Goal: Information Seeking & Learning: Learn about a topic

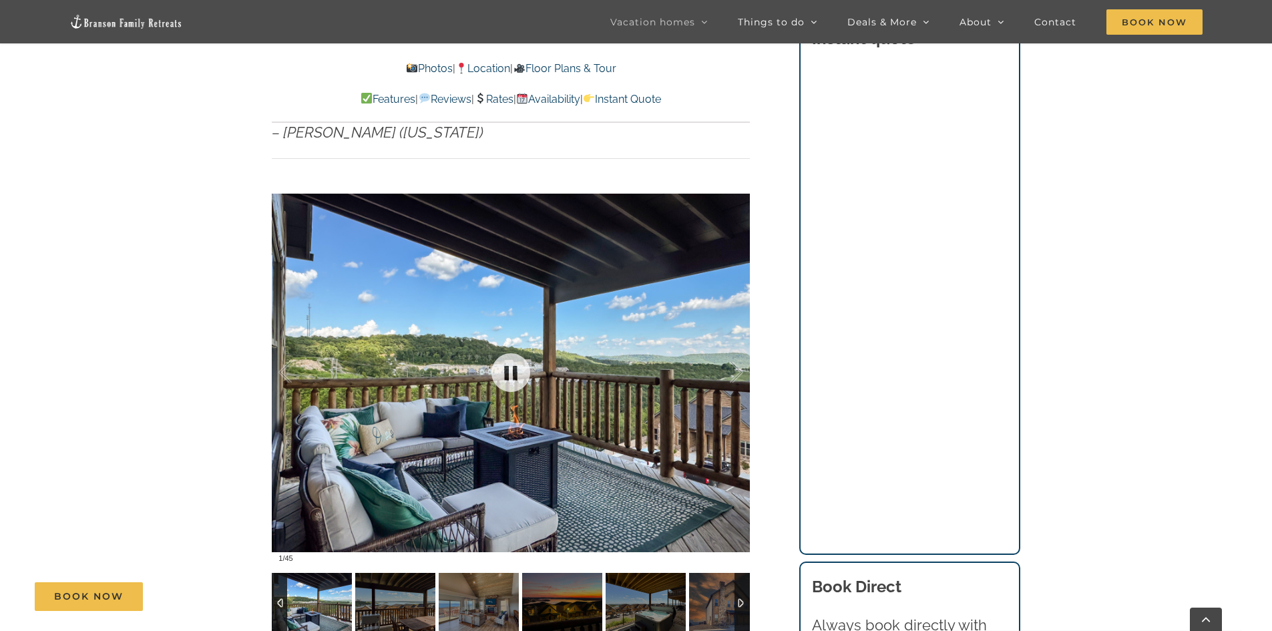
scroll to position [1002, 0]
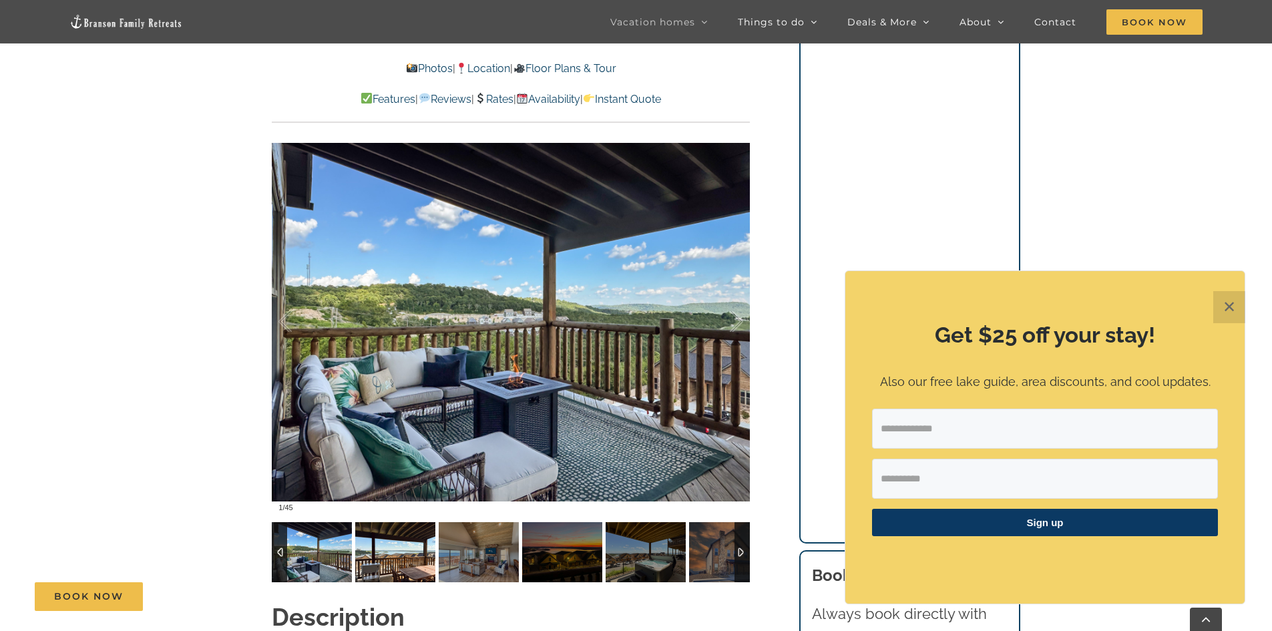
click at [414, 533] on img at bounding box center [395, 552] width 80 height 60
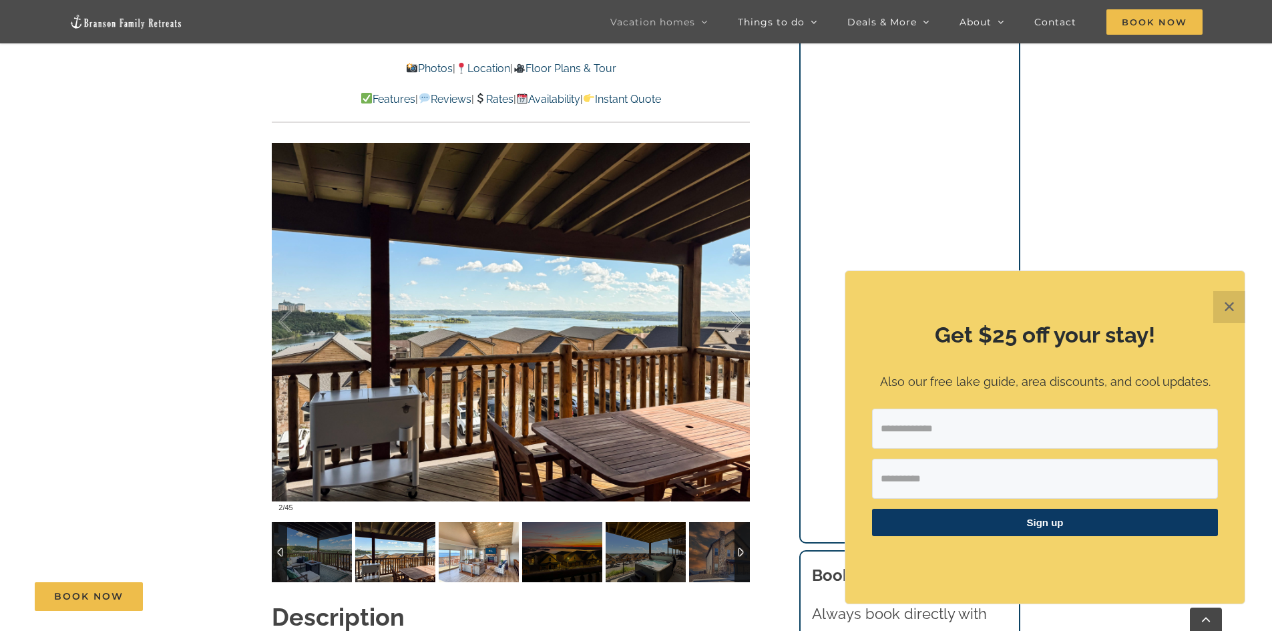
click at [485, 522] on img at bounding box center [479, 552] width 80 height 60
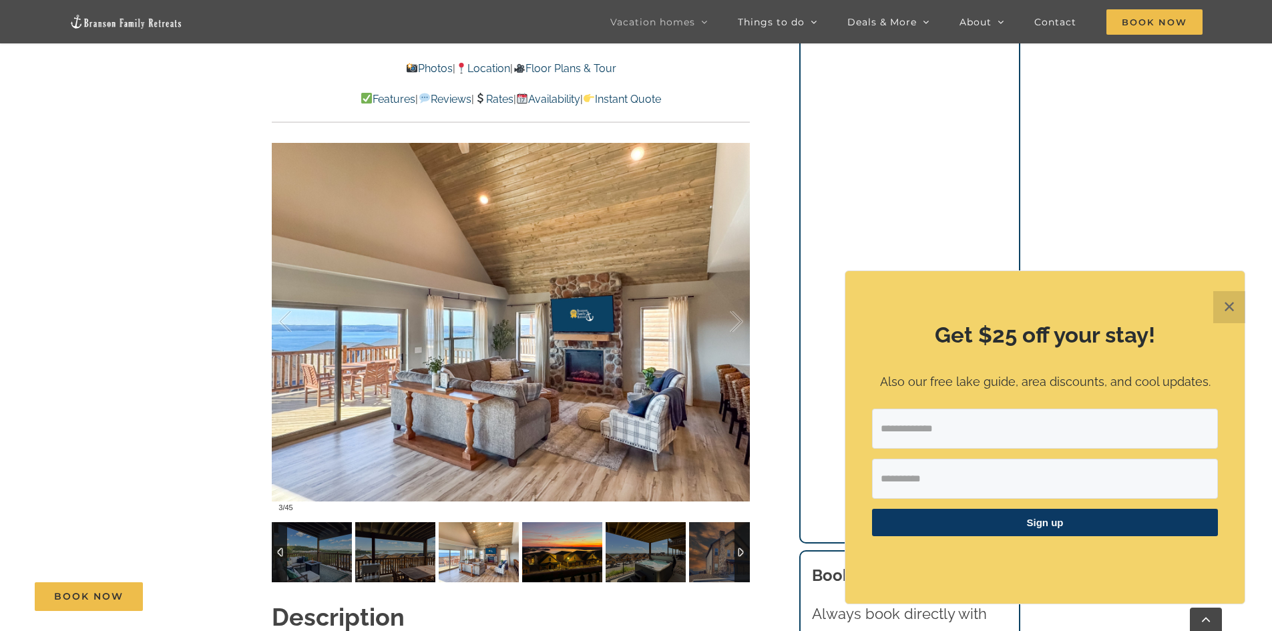
click at [556, 522] on img at bounding box center [562, 552] width 80 height 60
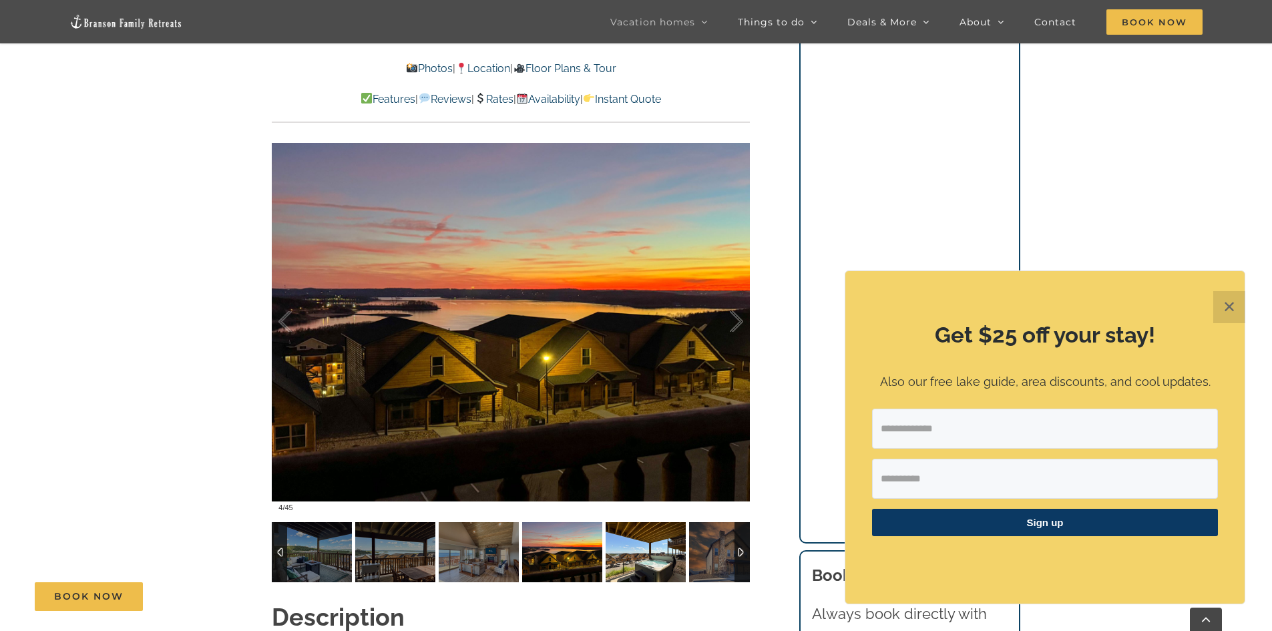
click at [632, 523] on img at bounding box center [646, 552] width 80 height 60
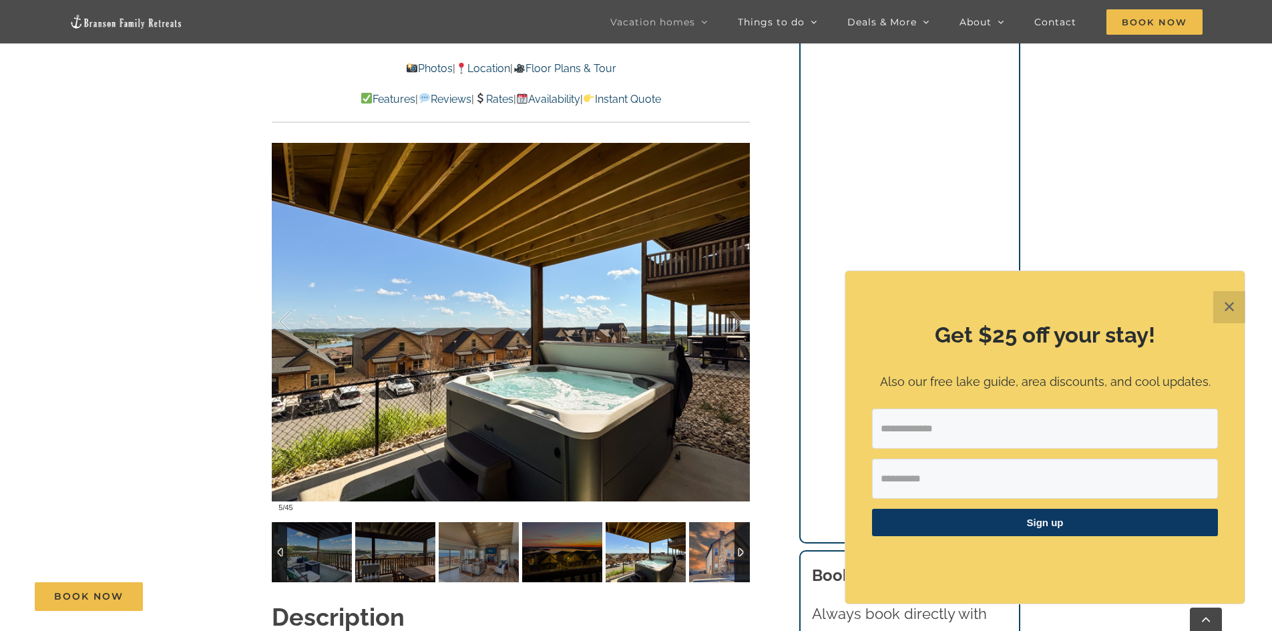
click at [719, 528] on img at bounding box center [729, 552] width 80 height 60
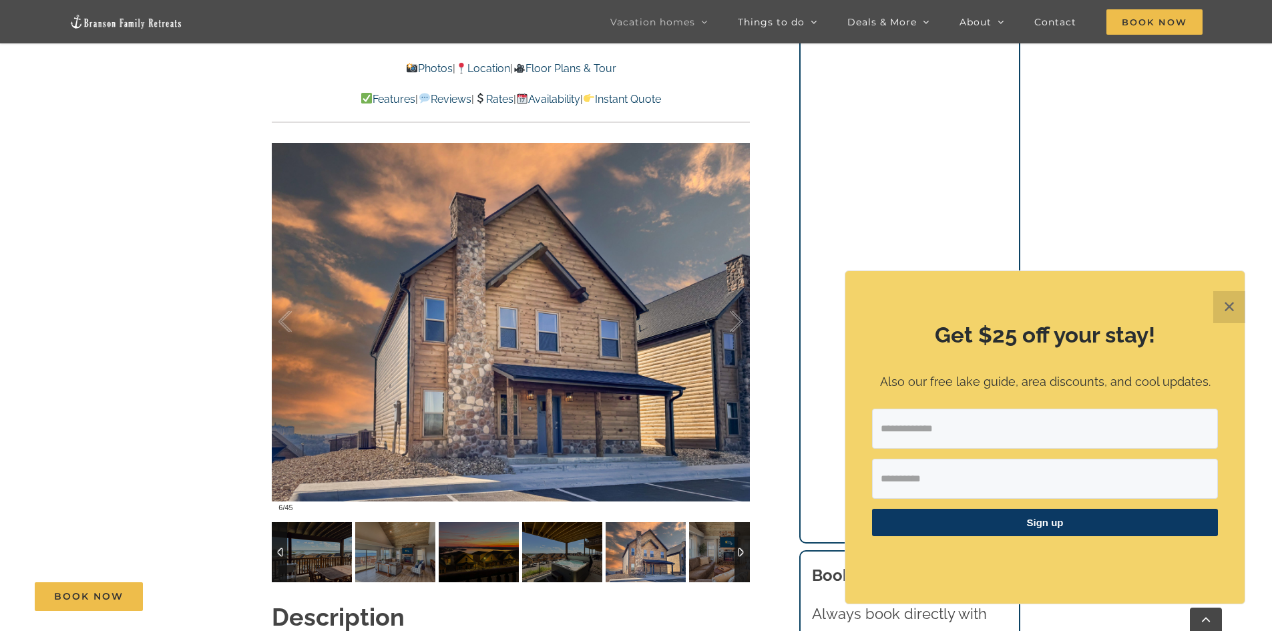
click at [743, 530] on div at bounding box center [742, 552] width 15 height 60
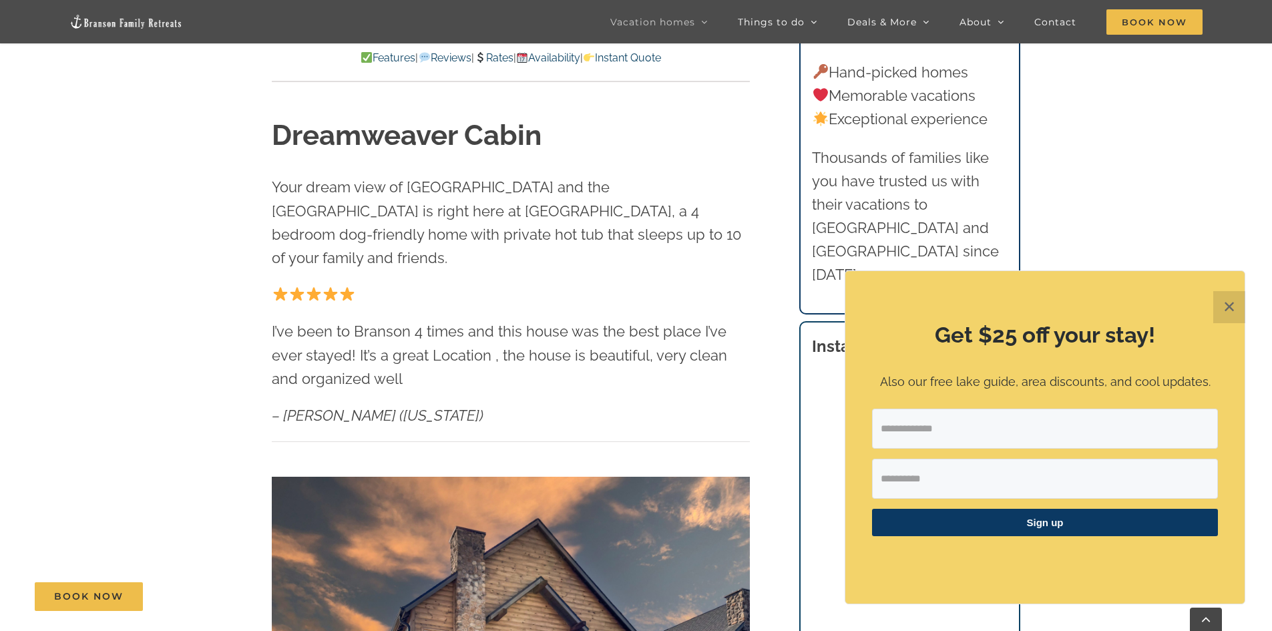
scroll to position [334, 0]
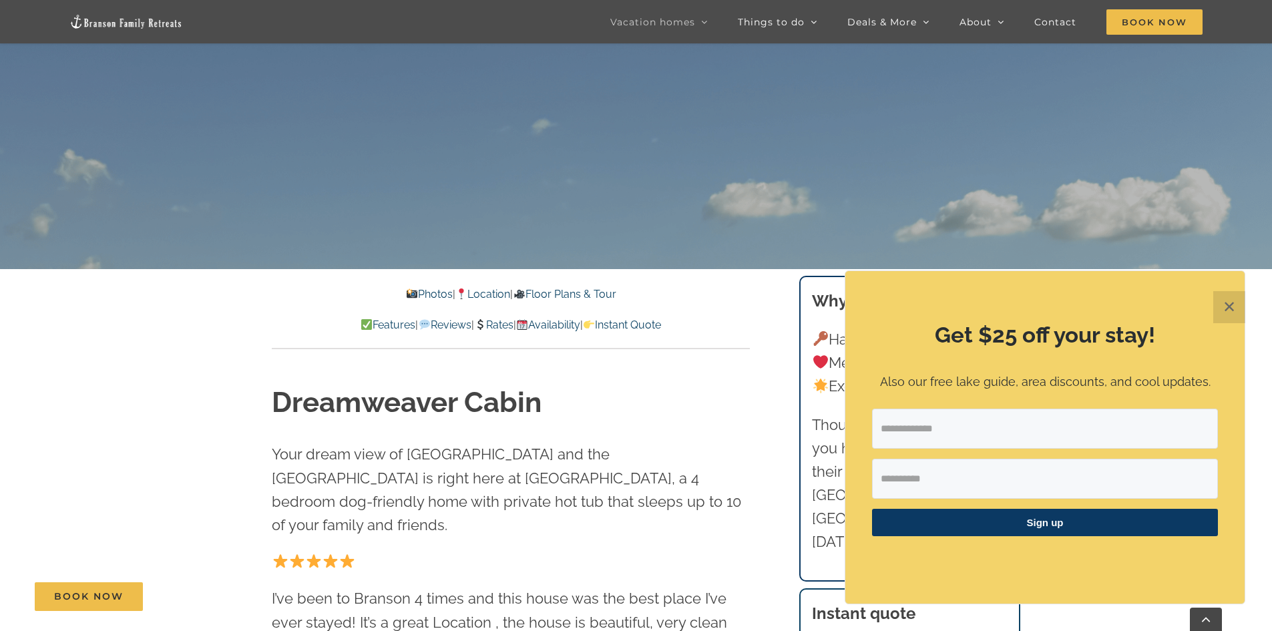
click at [586, 295] on link "Floor Plans & Tour" at bounding box center [564, 294] width 103 height 13
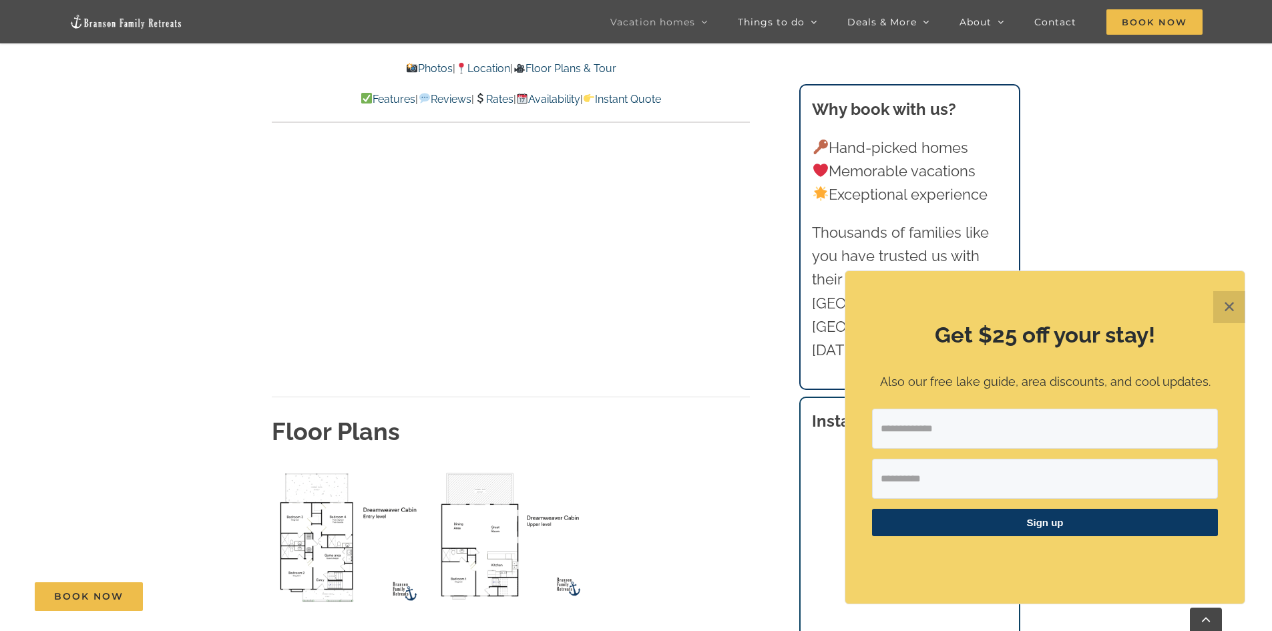
scroll to position [4697, 0]
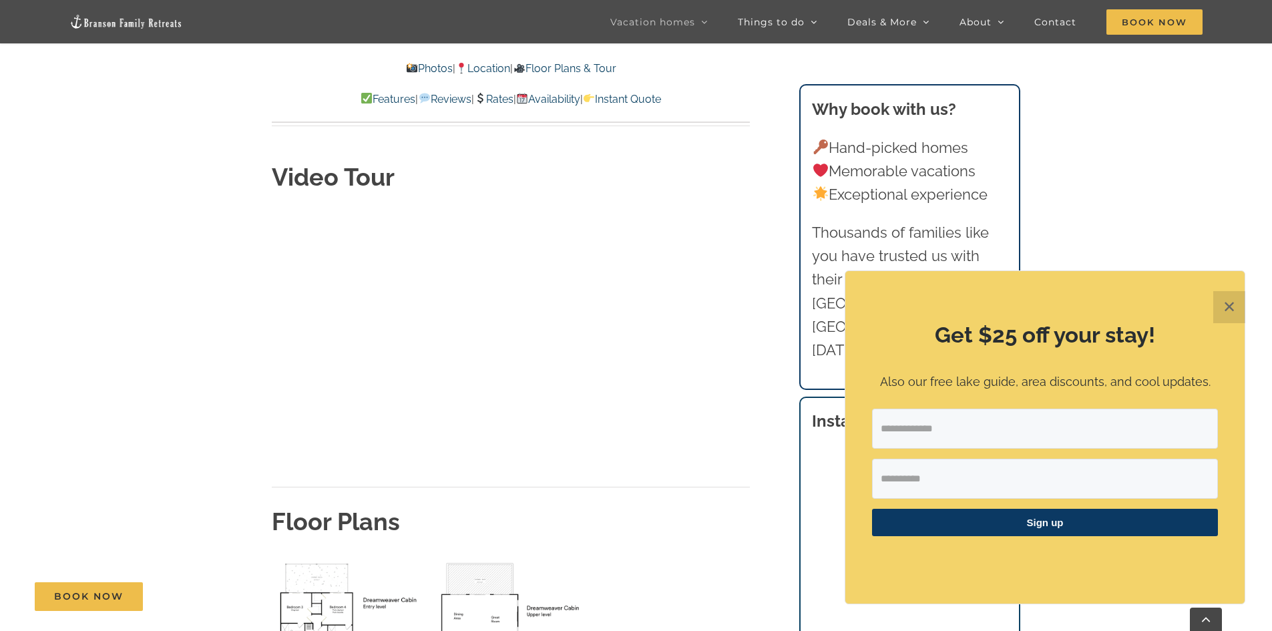
click at [300, 570] on img "lower level floor plan" at bounding box center [349, 627] width 155 height 142
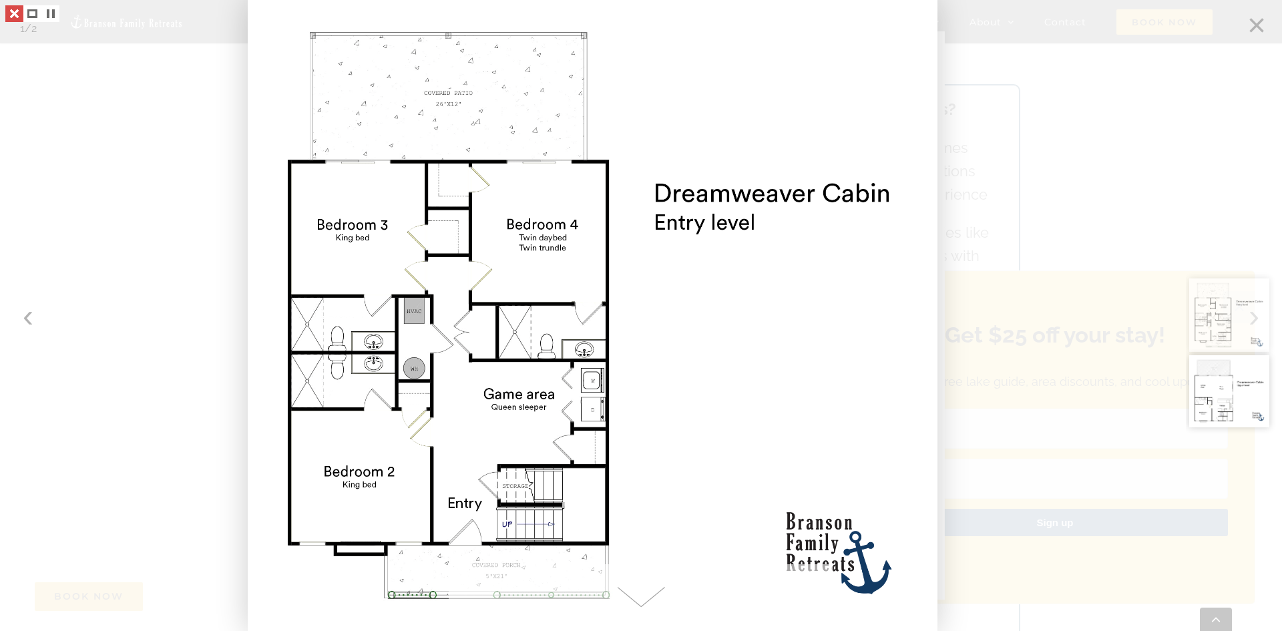
click at [18, 15] on link at bounding box center [14, 13] width 18 height 17
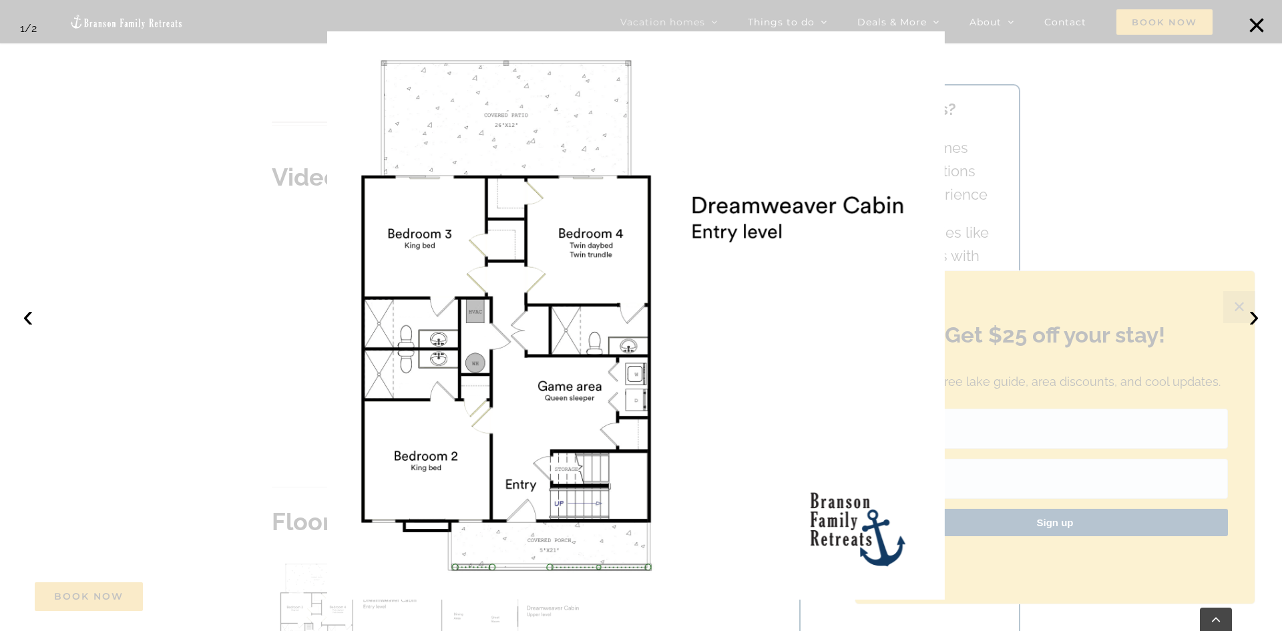
click at [1117, 147] on div at bounding box center [641, 315] width 1282 height 631
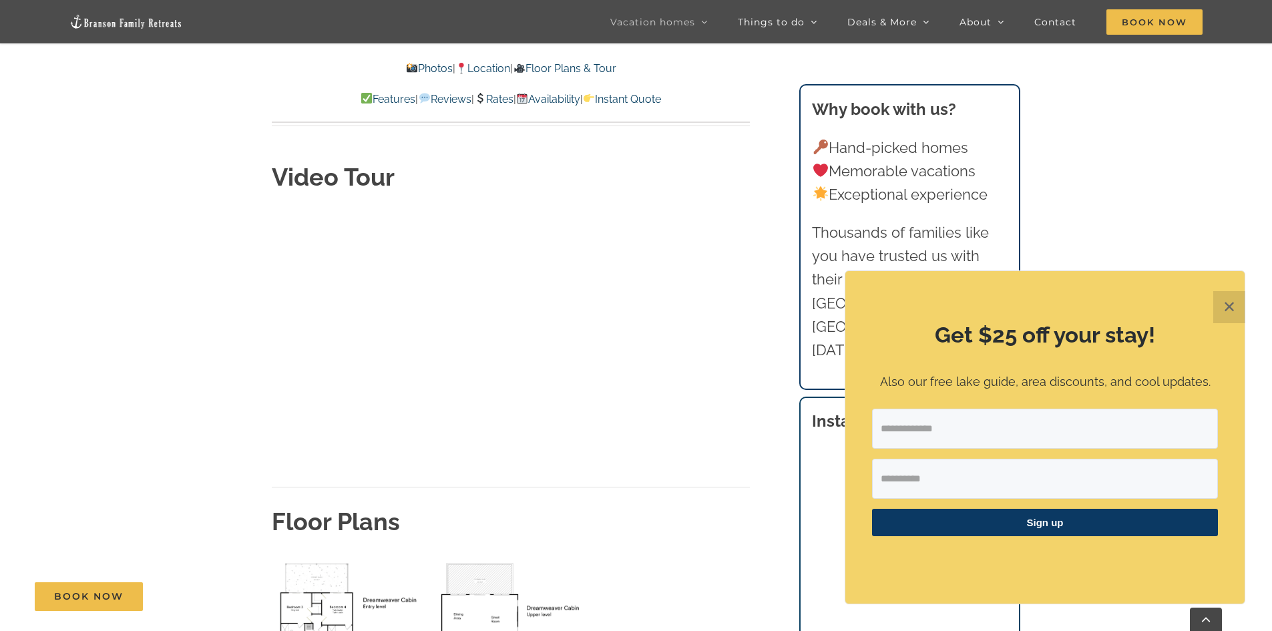
click at [484, 556] on img "upper level floor plan" at bounding box center [510, 626] width 155 height 140
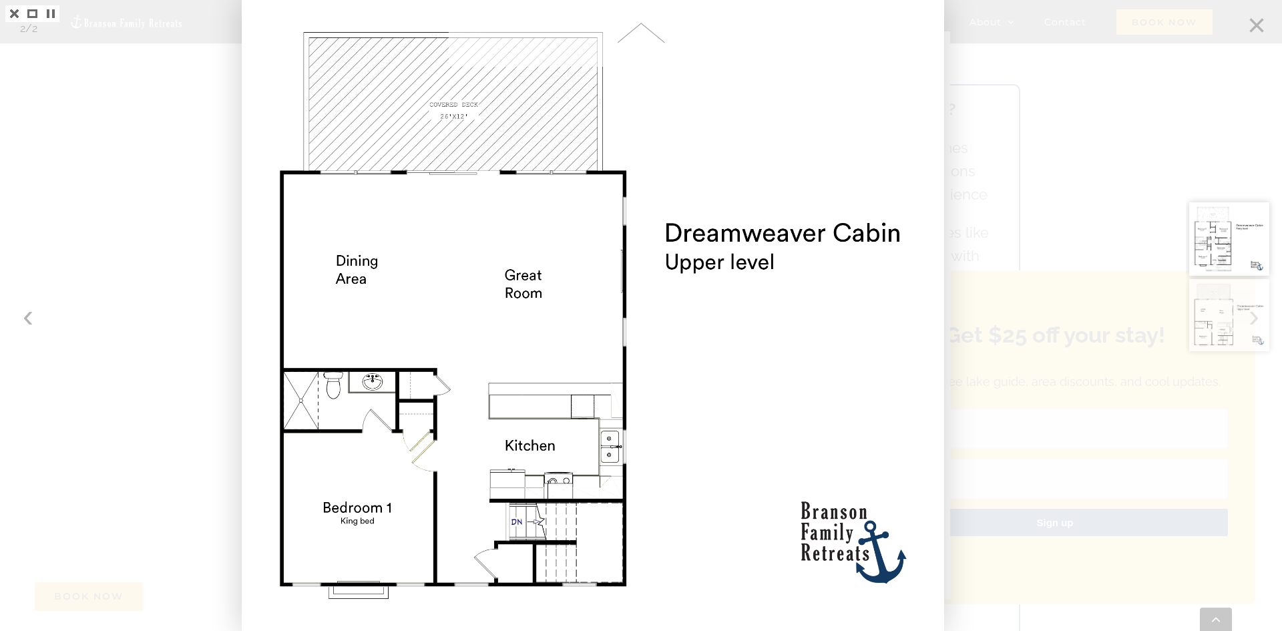
click at [1155, 158] on div at bounding box center [641, 315] width 1282 height 631
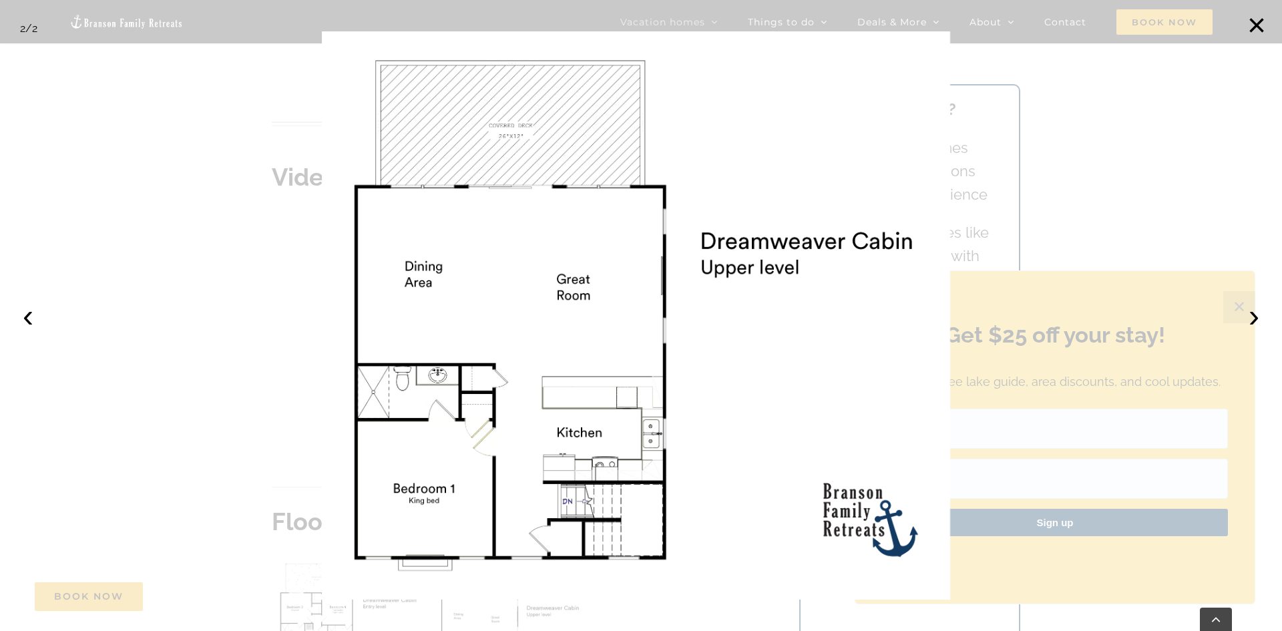
click at [171, 309] on div at bounding box center [641, 315] width 1282 height 631
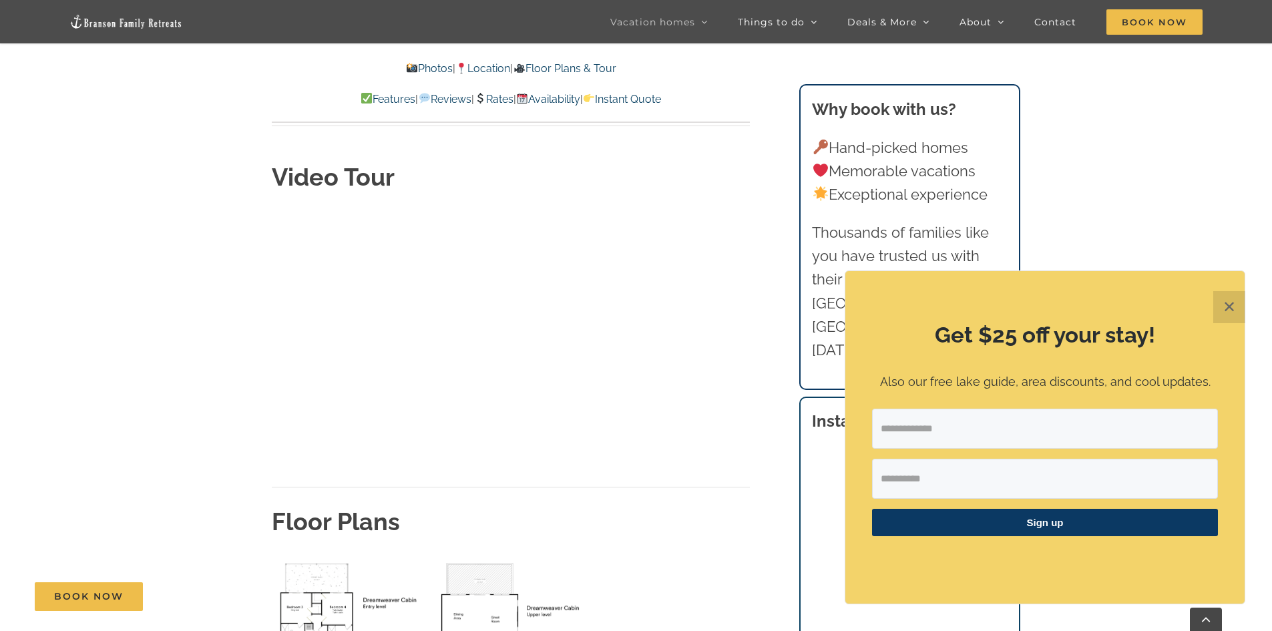
click at [313, 556] on img "lower level floor plan" at bounding box center [349, 627] width 155 height 143
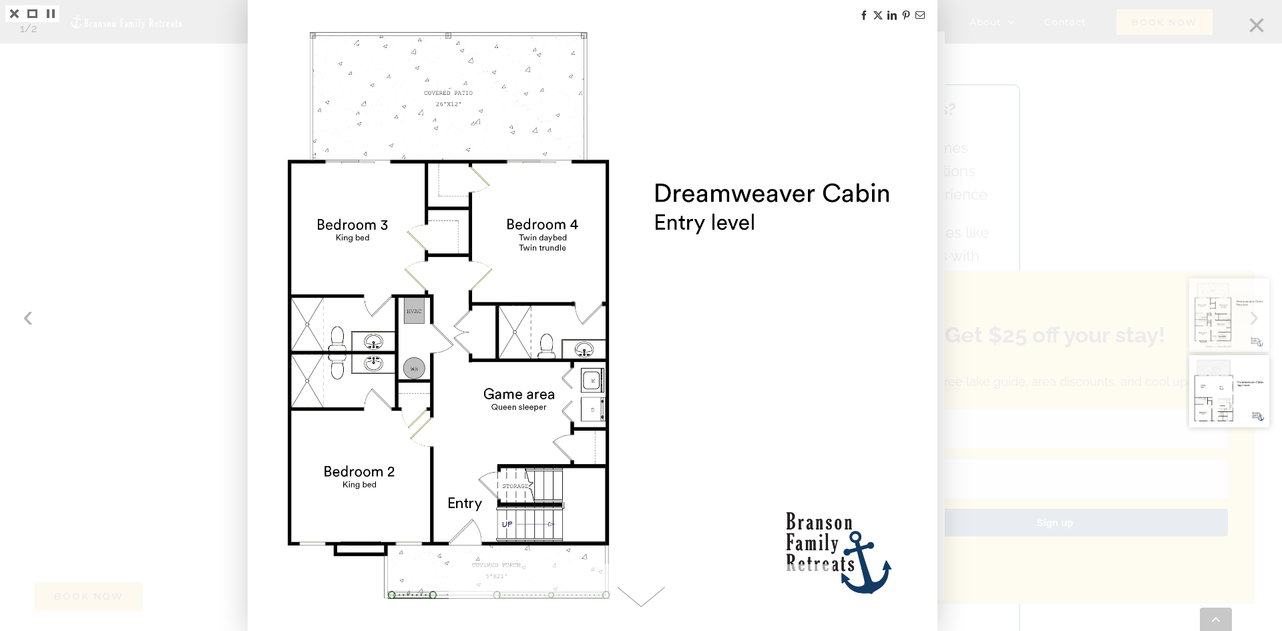
click at [538, 245] on img at bounding box center [593, 315] width 686 height 631
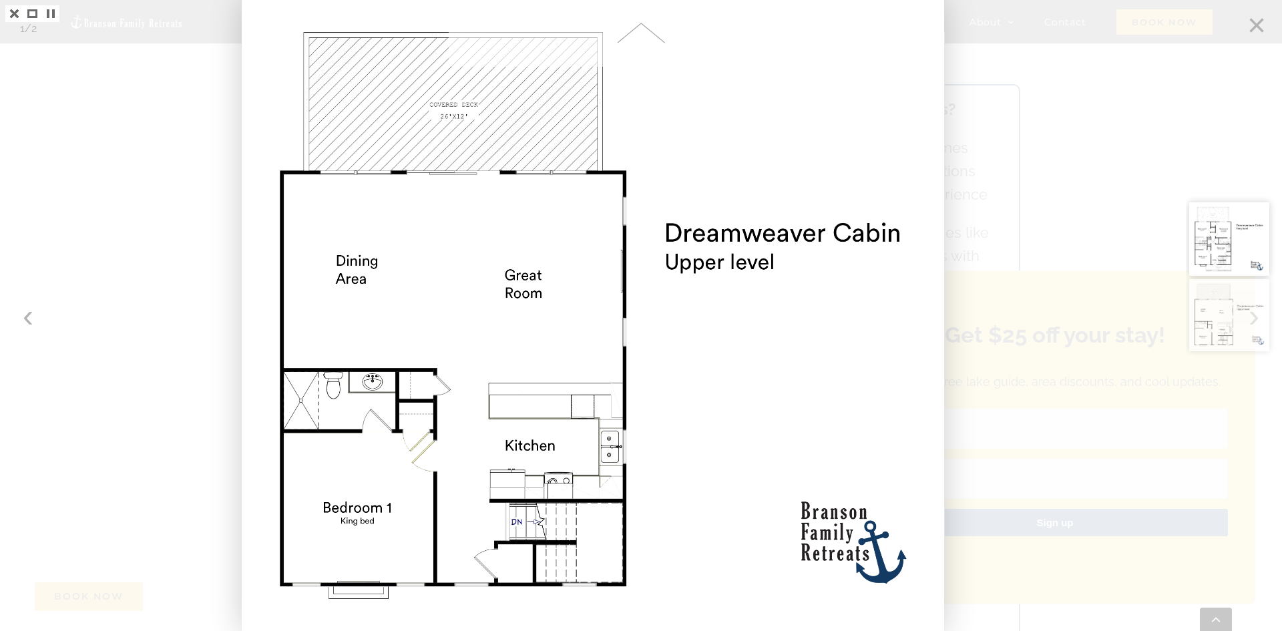
click at [1062, 117] on div at bounding box center [641, 315] width 1282 height 631
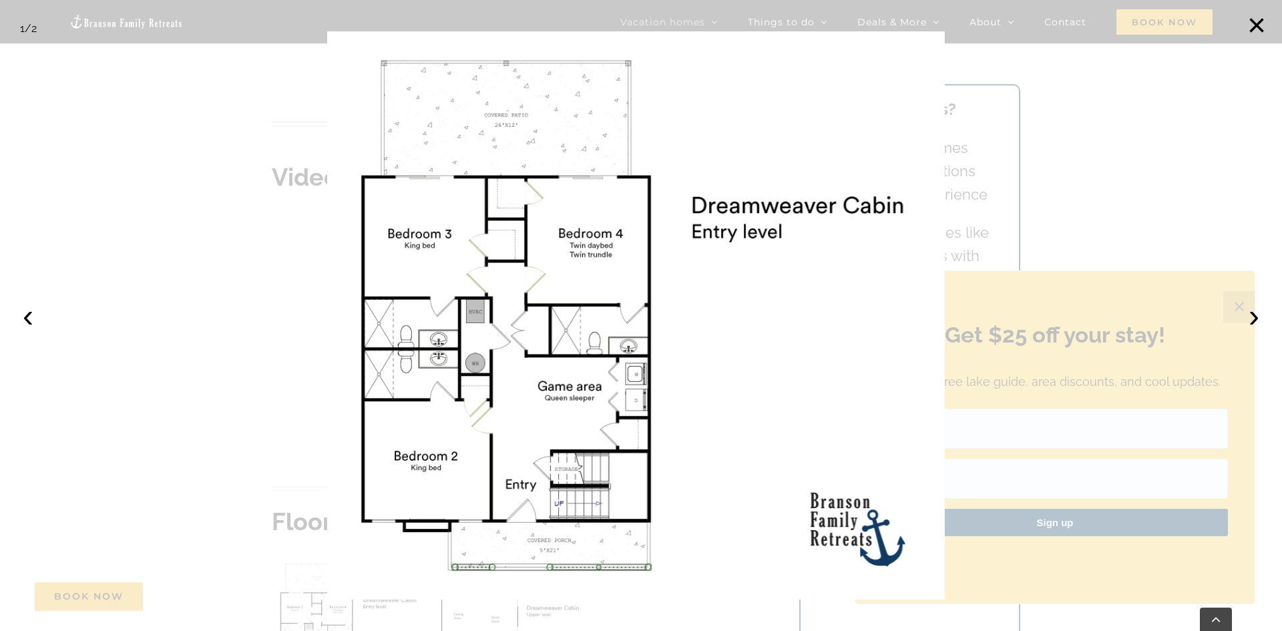
click at [1188, 179] on div at bounding box center [641, 315] width 1282 height 631
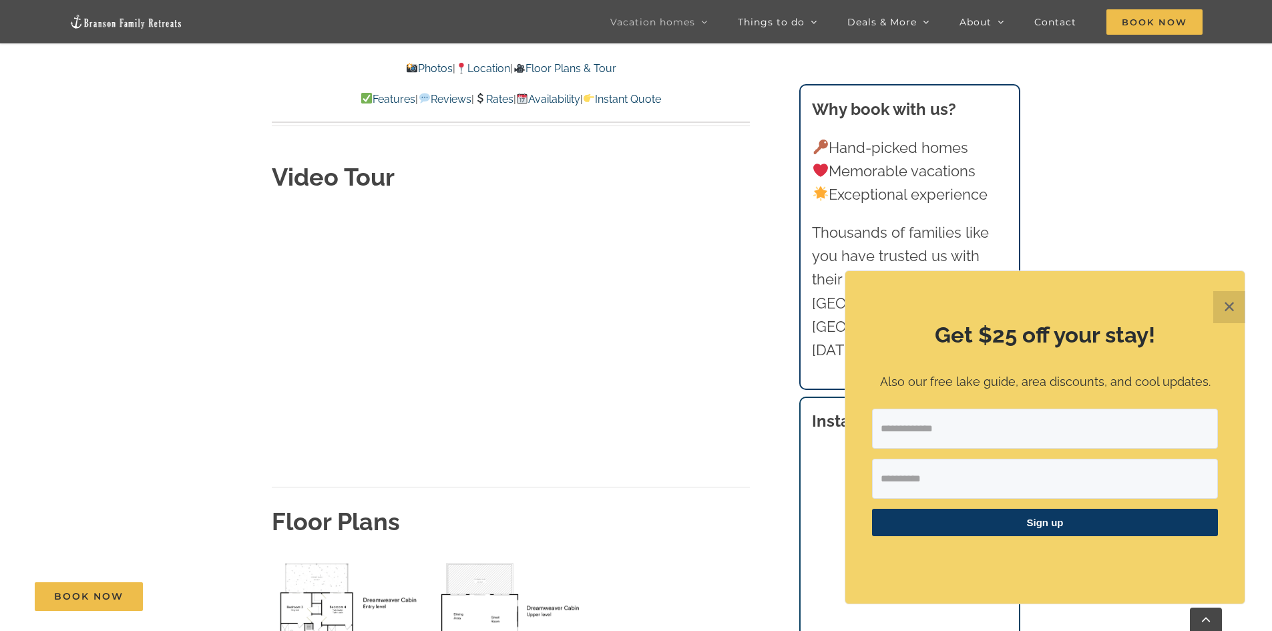
scroll to position [4607, 0]
